Goal: Task Accomplishment & Management: Use online tool/utility

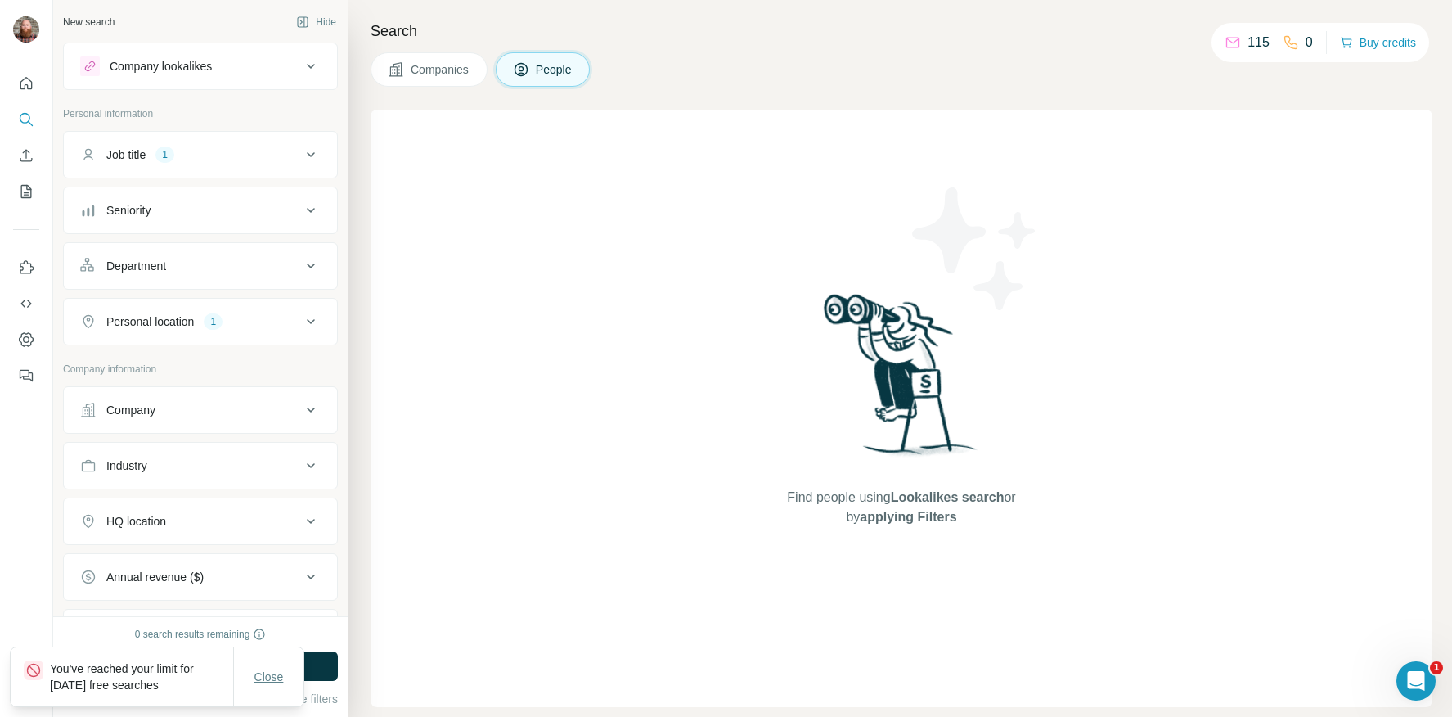
click at [277, 677] on span "Close" at bounding box center [268, 676] width 29 height 16
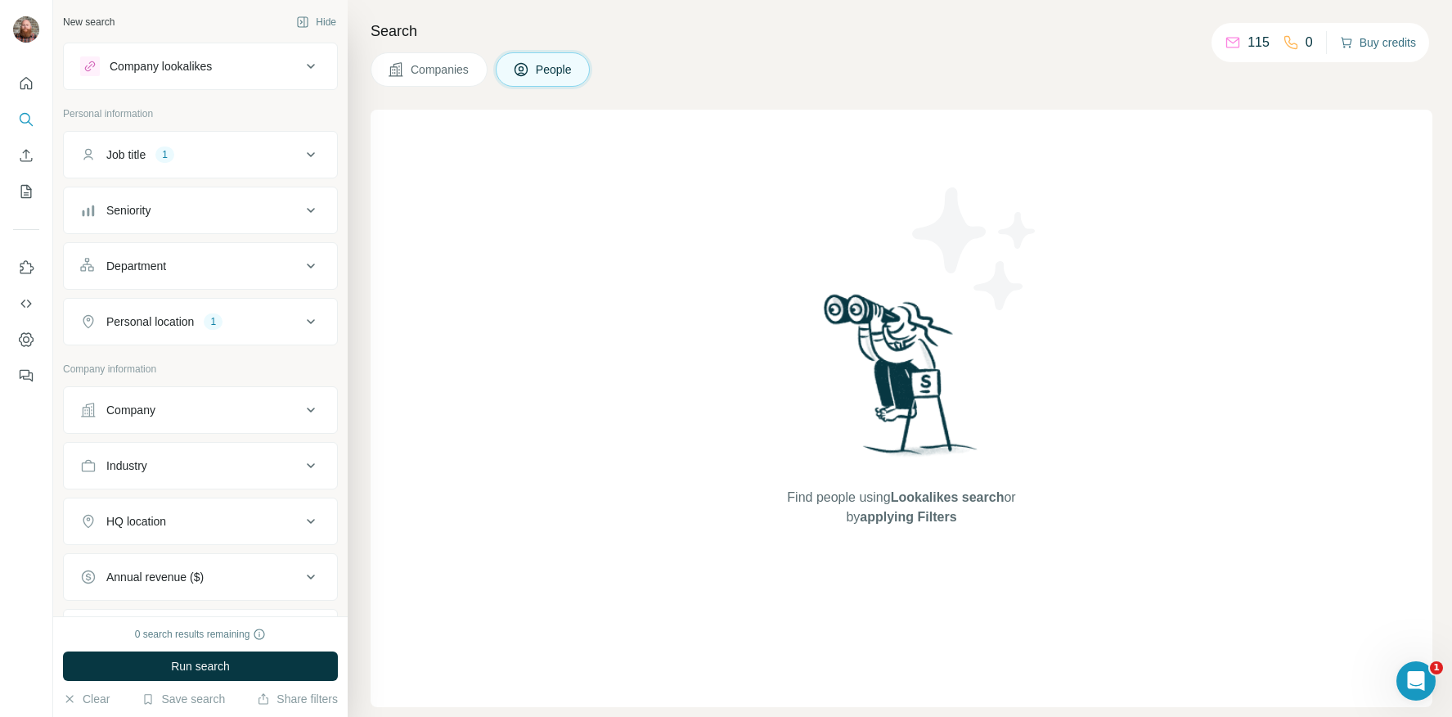
click at [1375, 42] on button "Buy credits" at bounding box center [1378, 42] width 76 height 23
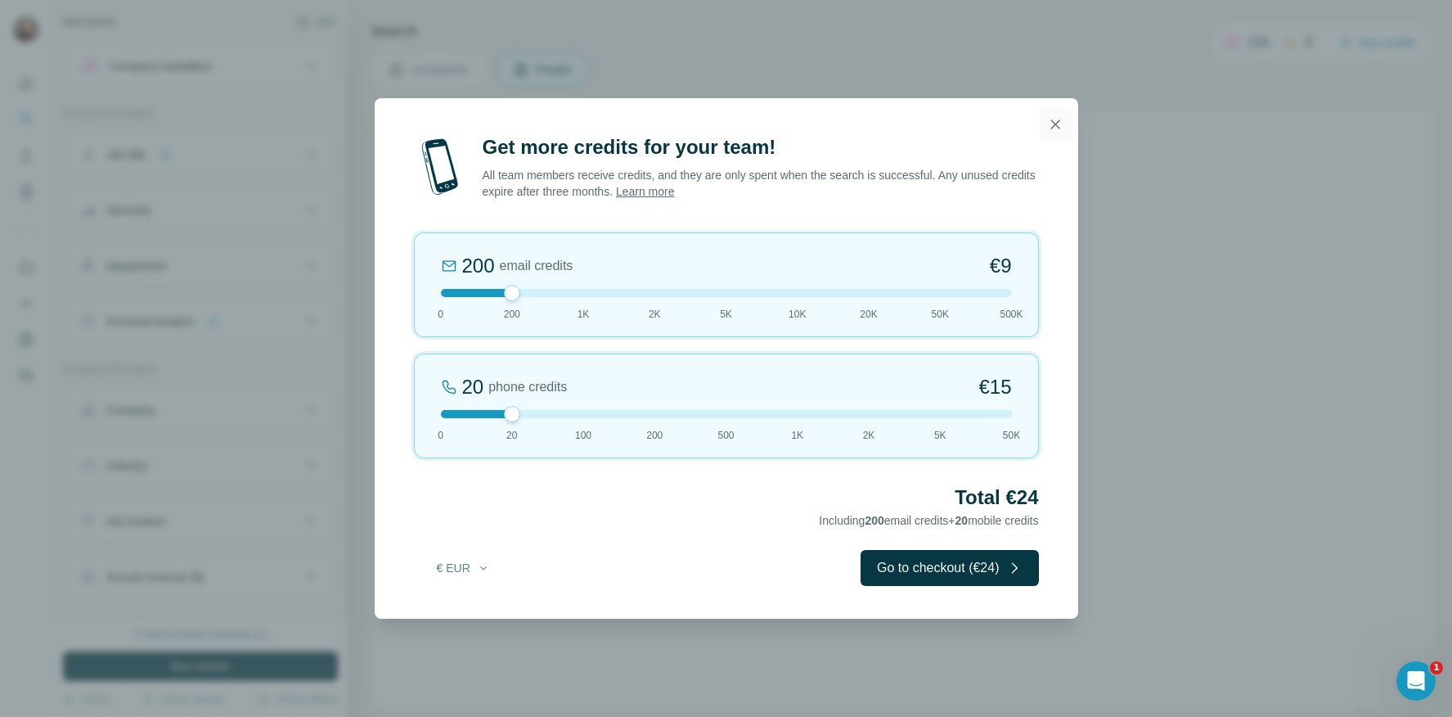
click at [1057, 124] on icon "button" at bounding box center [1055, 124] width 16 height 16
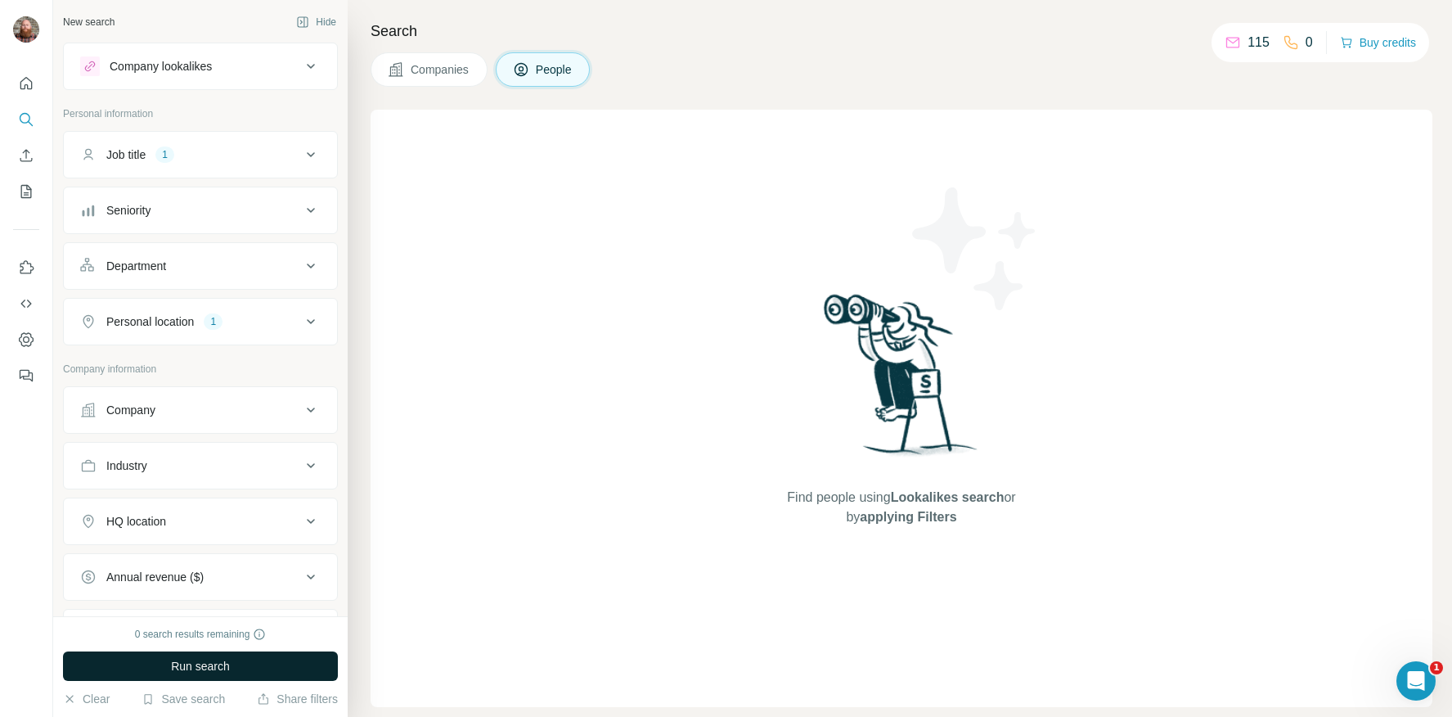
click at [263, 658] on button "Run search" at bounding box center [200, 665] width 275 height 29
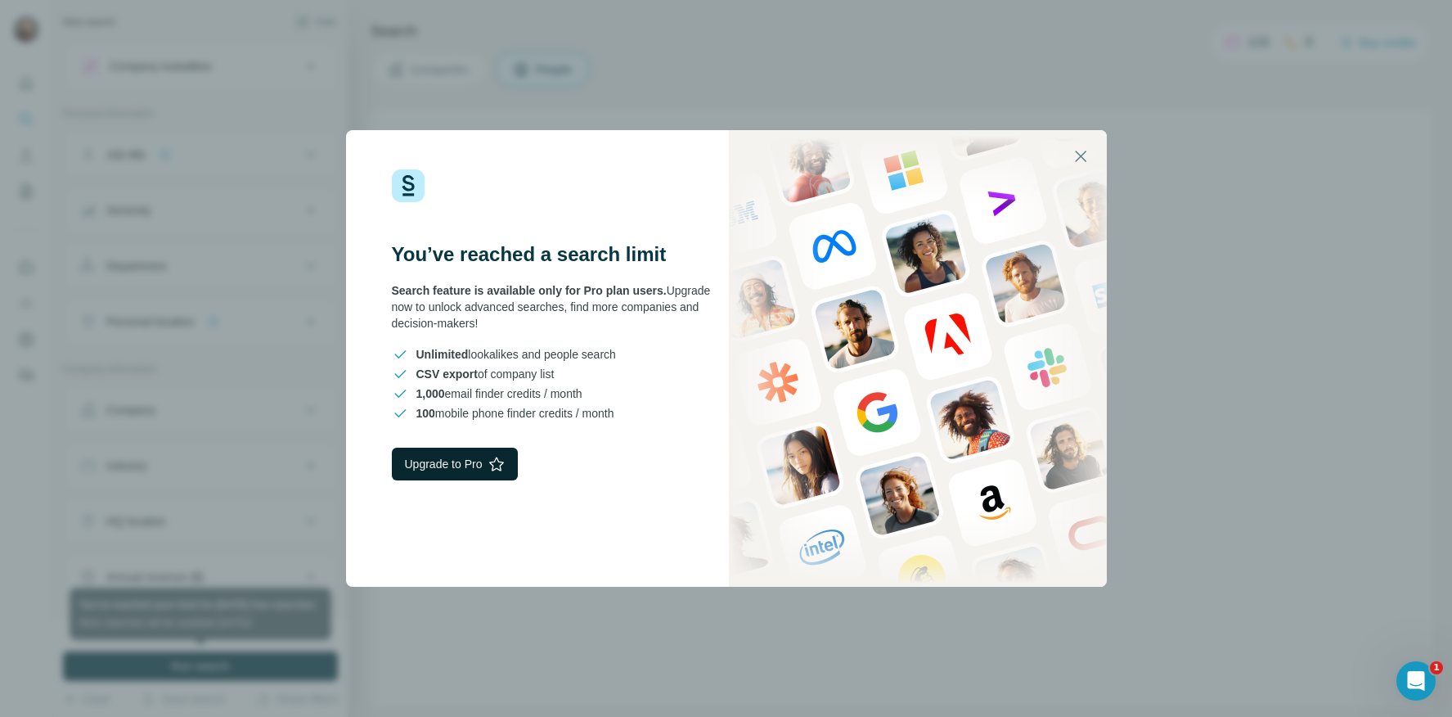
click at [450, 461] on button "Upgrade to Pro" at bounding box center [455, 464] width 127 height 33
